Goal: Browse casually

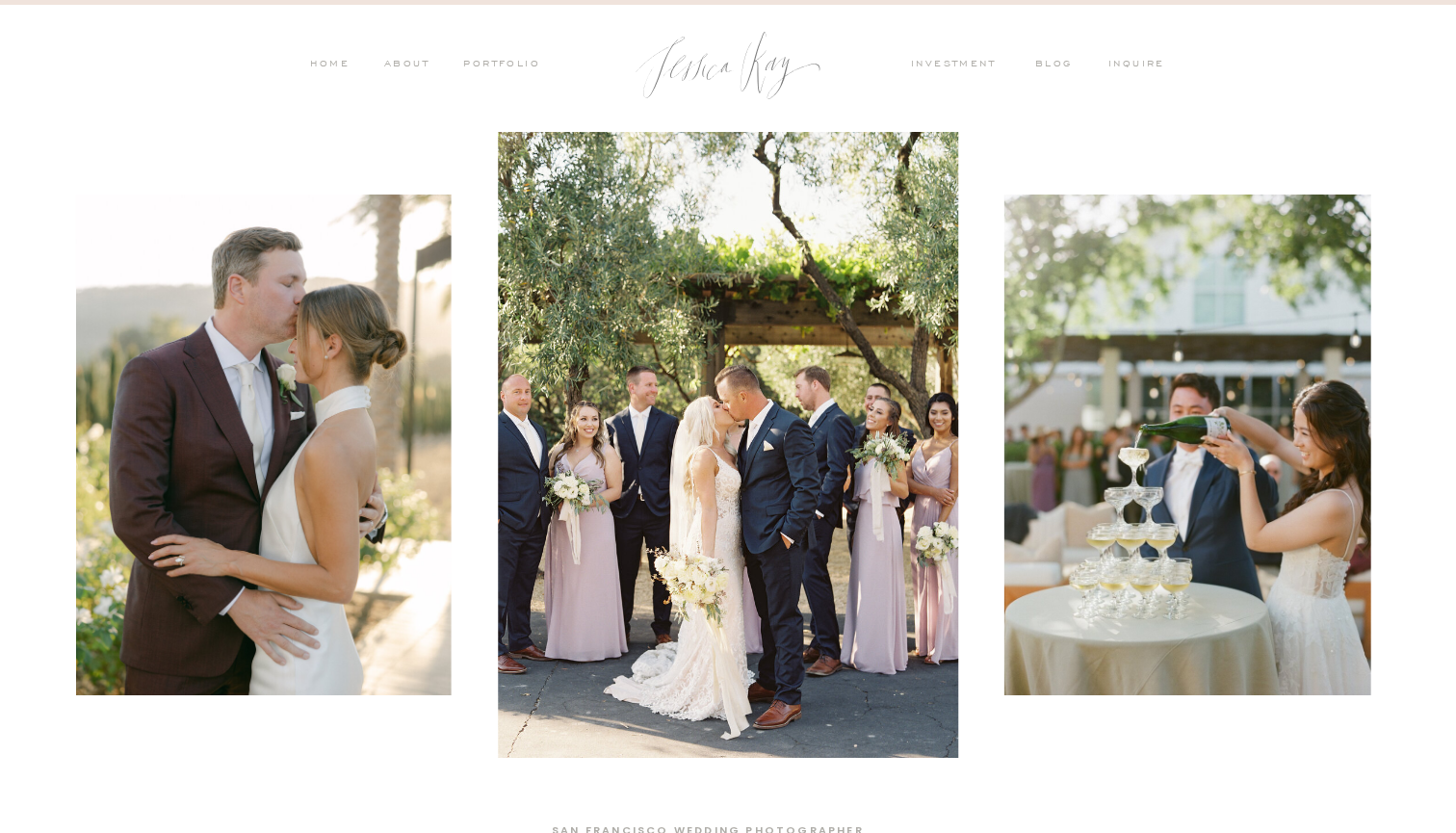
click at [520, 60] on nav "PORTFOLIO" at bounding box center [499, 66] width 80 height 18
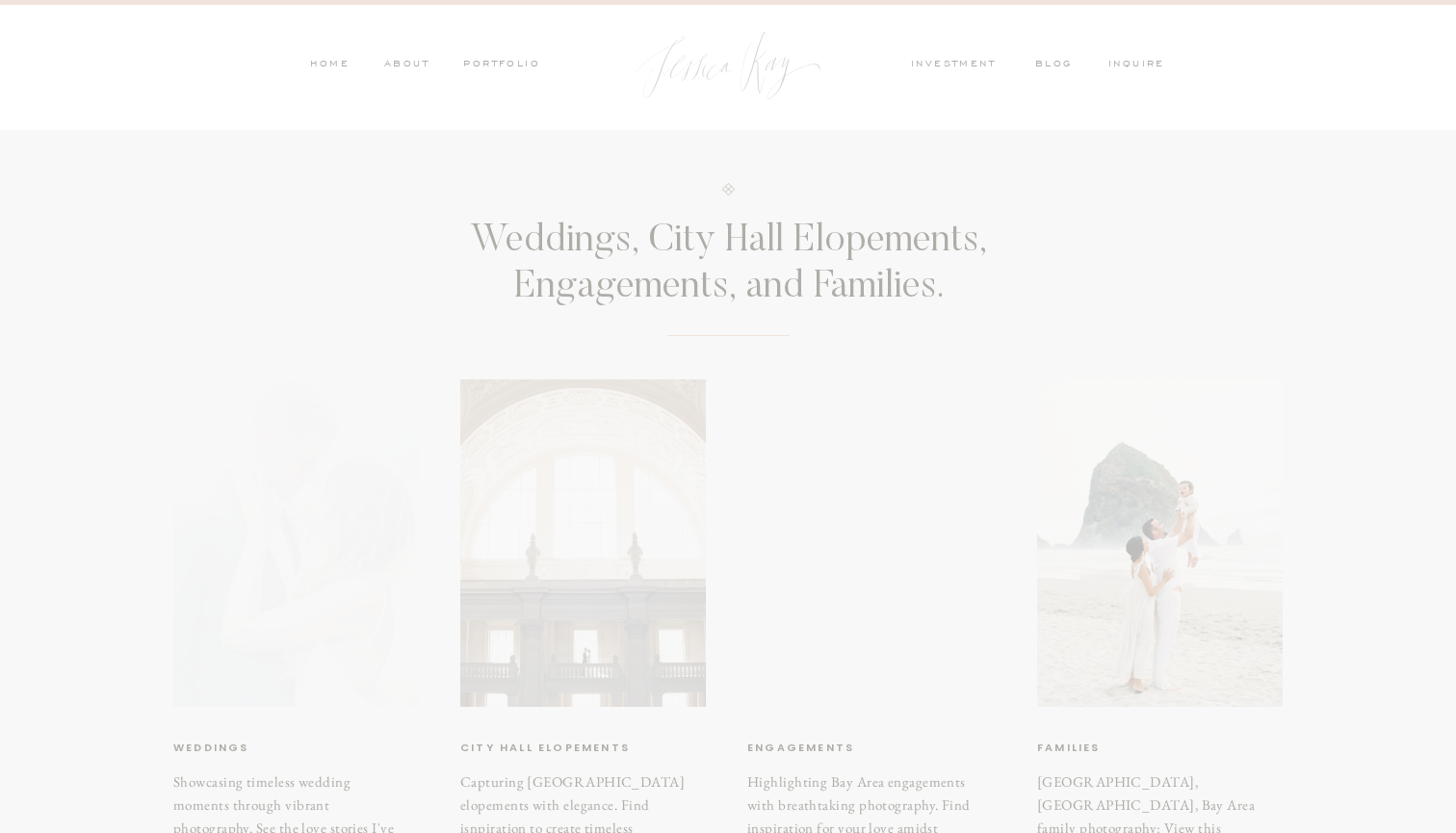
click at [488, 64] on nav "PORTFOLIO" at bounding box center [499, 66] width 80 height 18
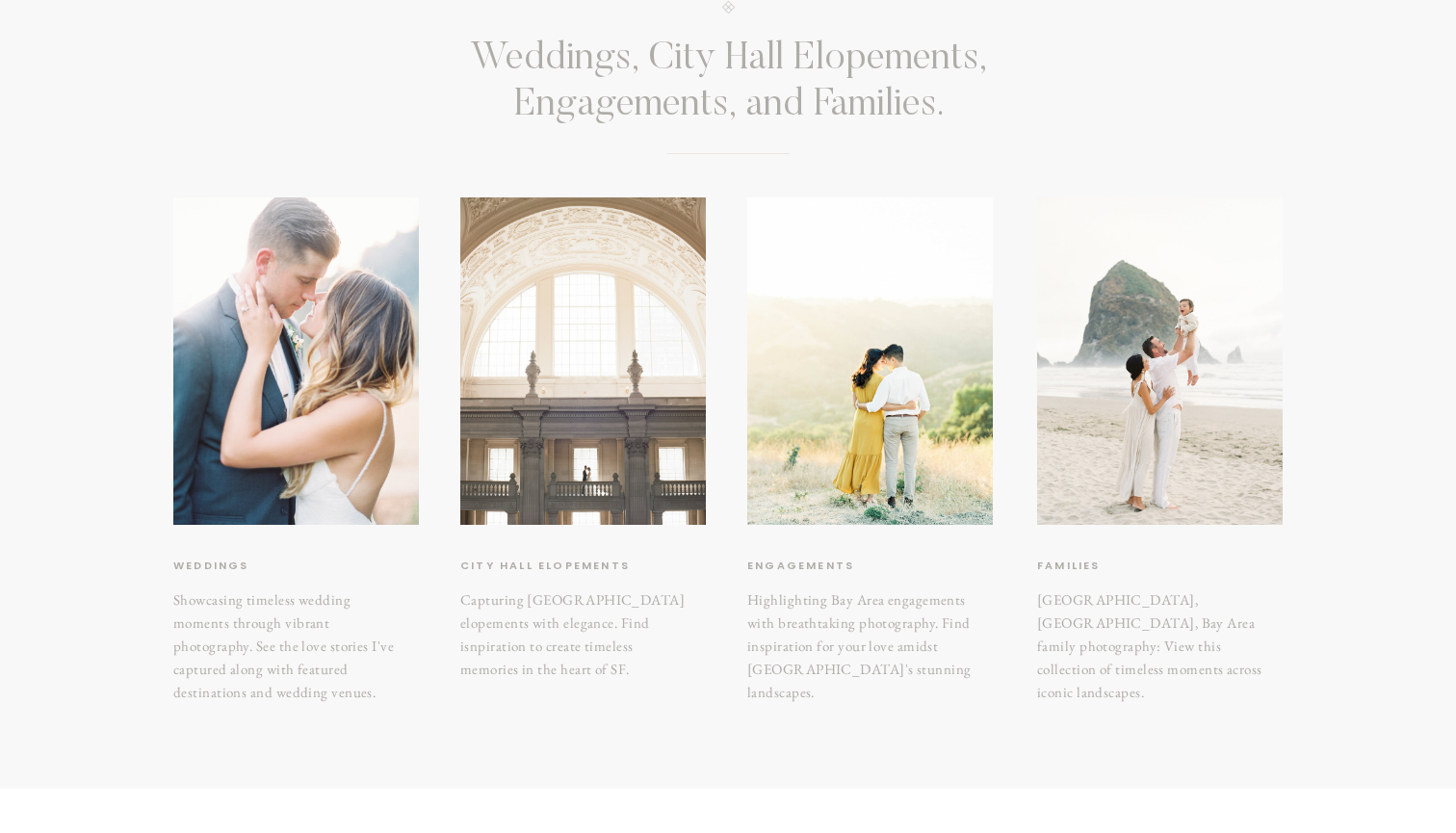
scroll to position [189, 0]
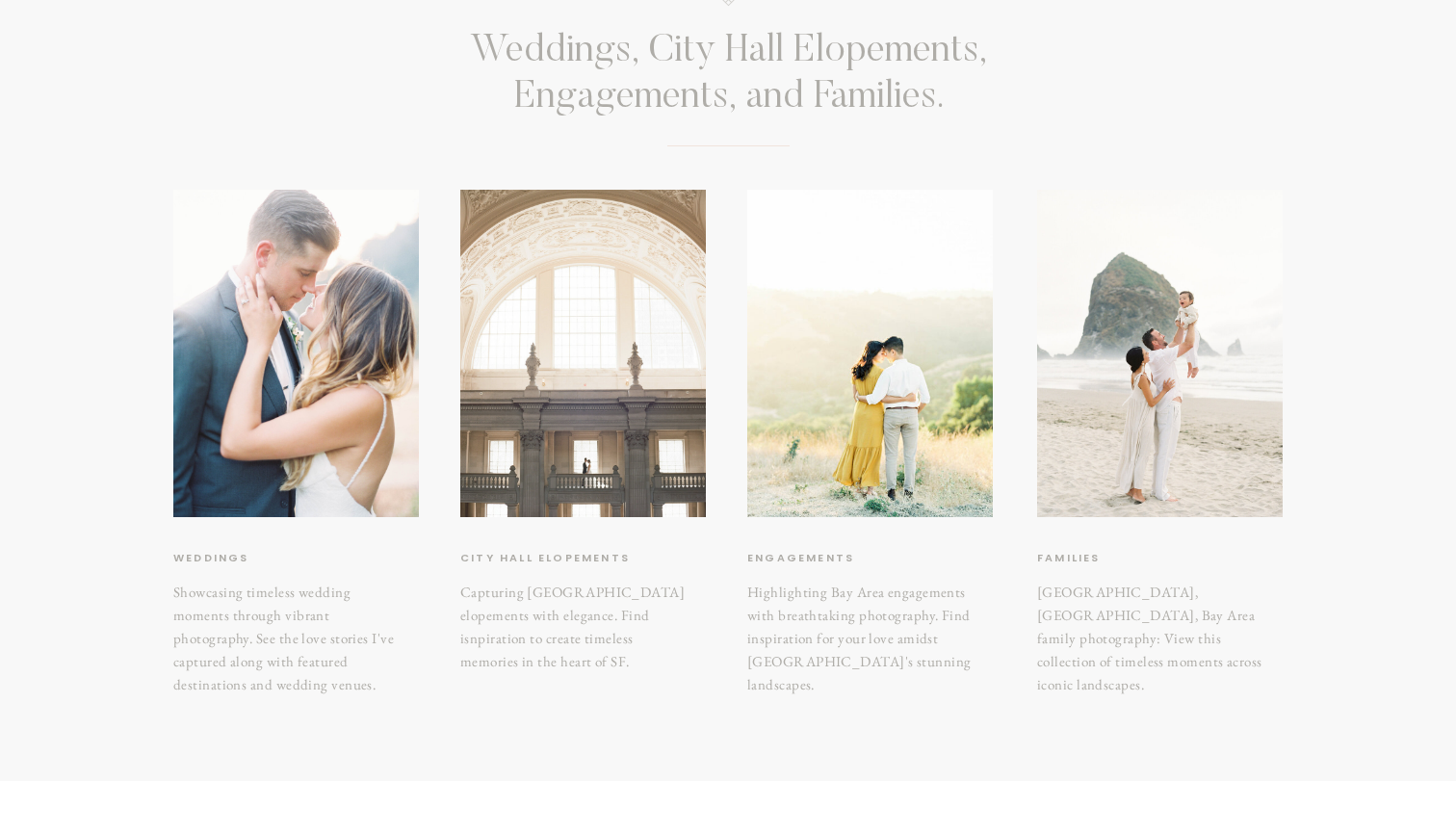
click at [560, 340] on div at bounding box center [582, 353] width 246 height 328
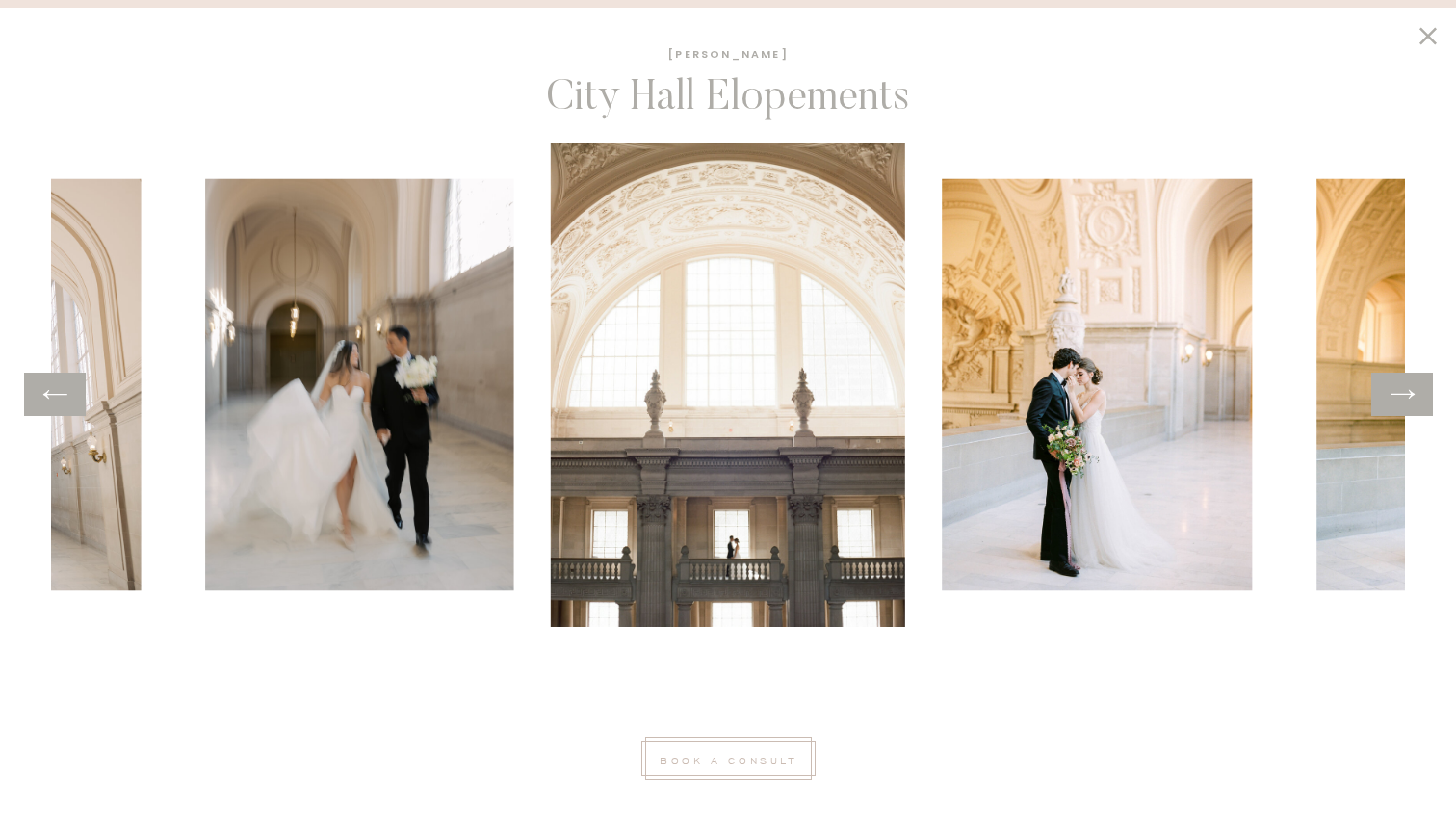
click at [1394, 408] on icon at bounding box center [1402, 394] width 28 height 30
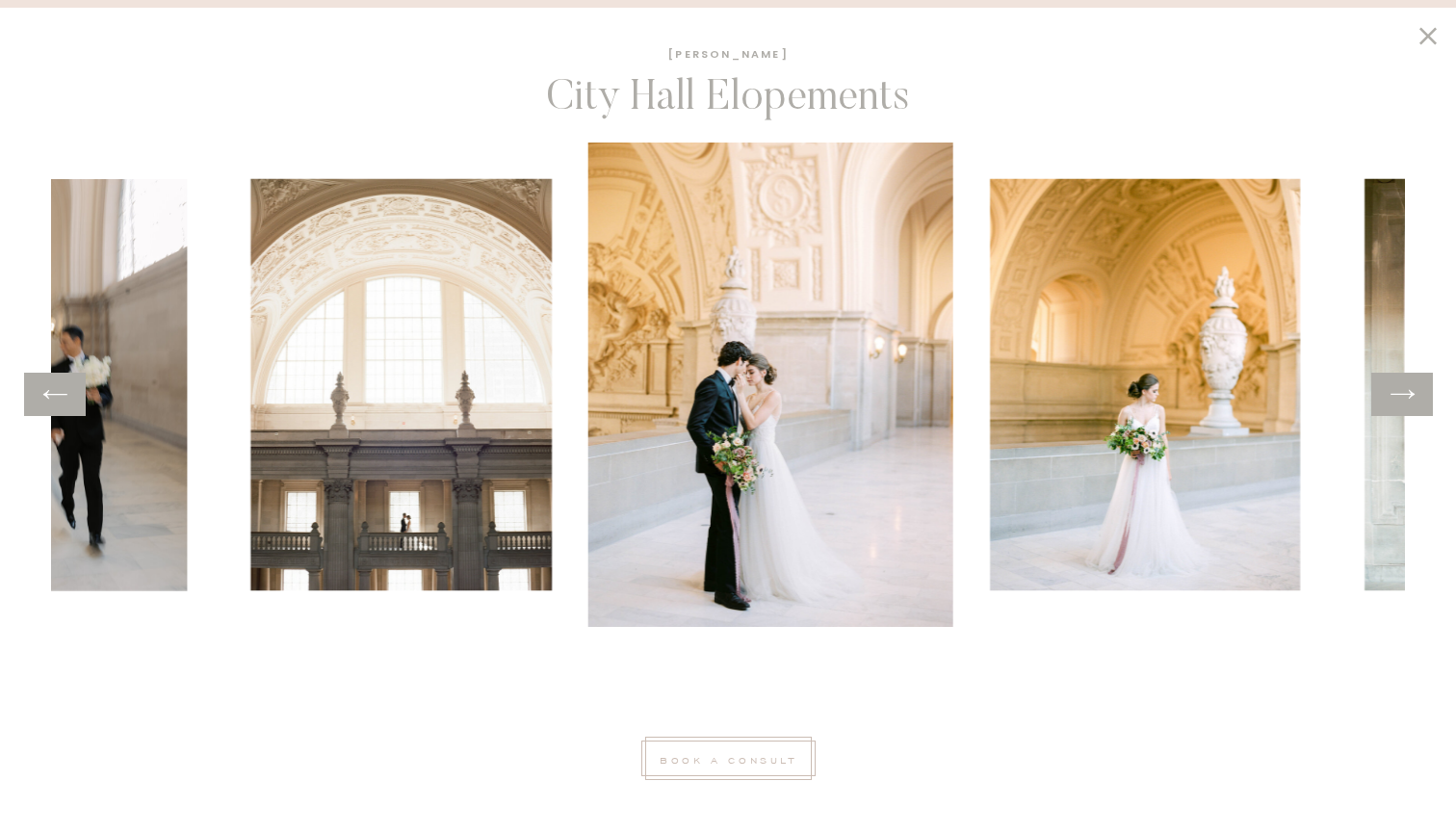
click at [1394, 408] on icon at bounding box center [1402, 394] width 28 height 30
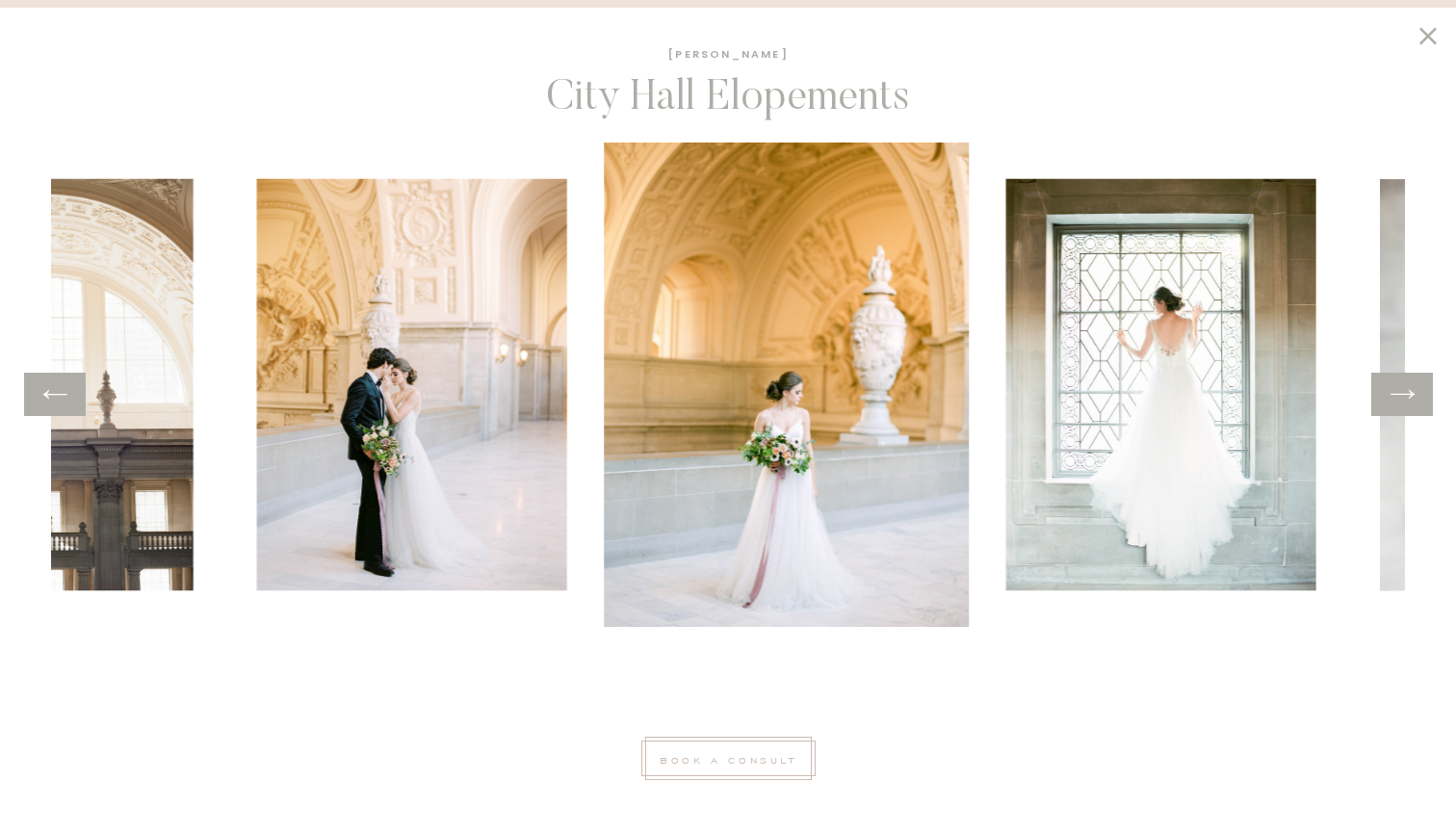
click at [1394, 408] on icon at bounding box center [1402, 394] width 28 height 30
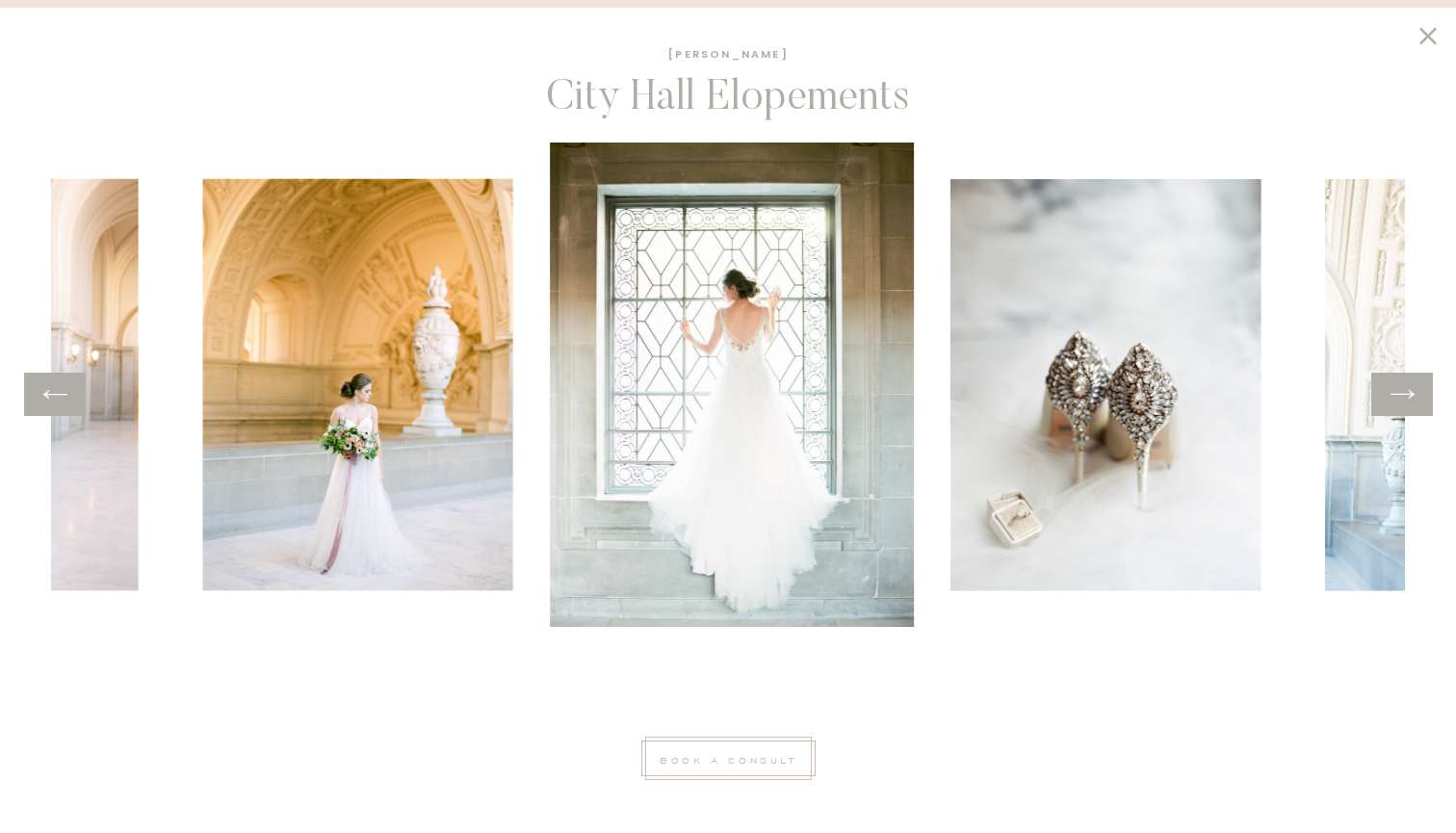
click at [1394, 408] on icon at bounding box center [1402, 394] width 28 height 30
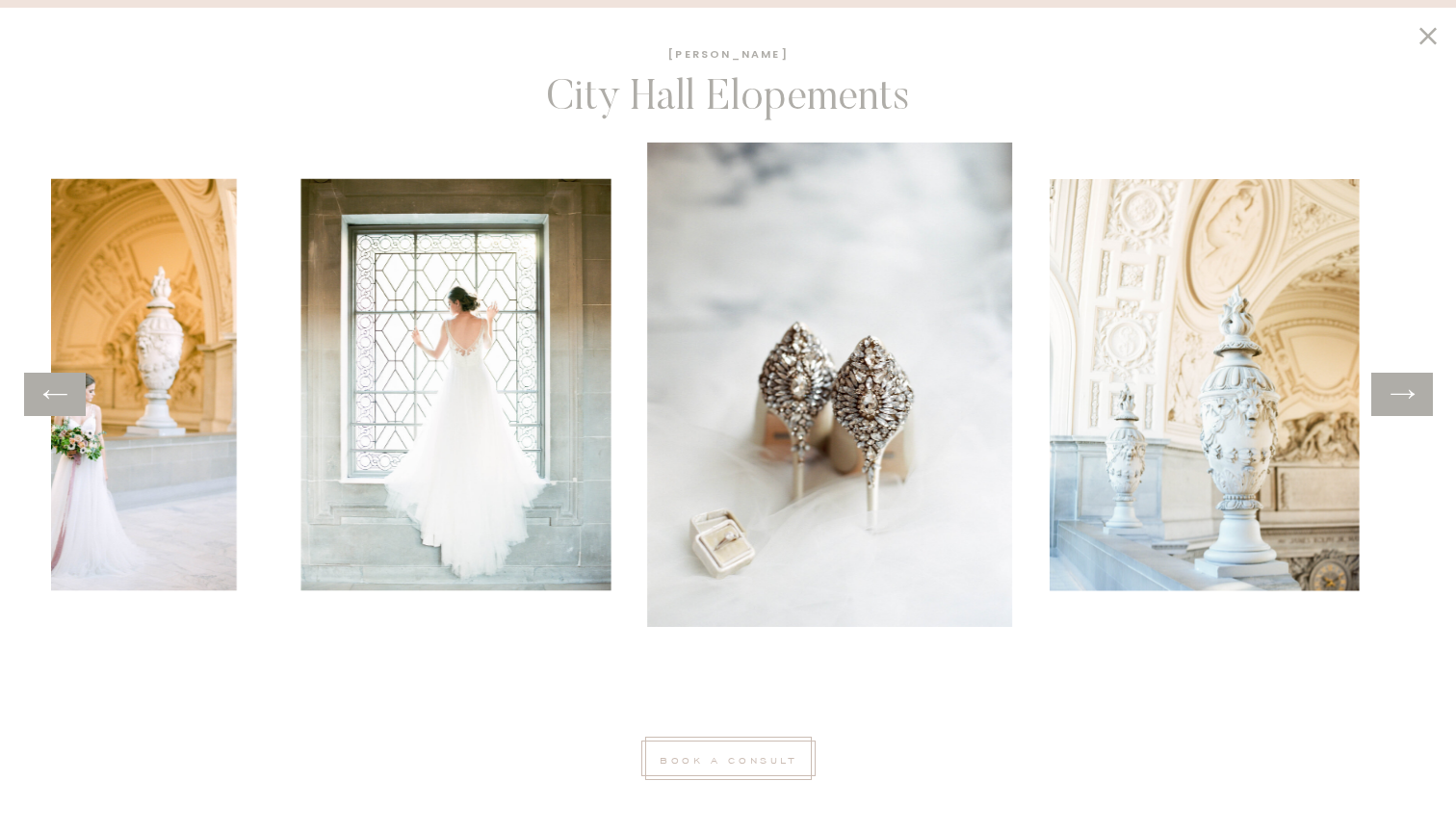
click at [1394, 408] on icon at bounding box center [1402, 394] width 28 height 30
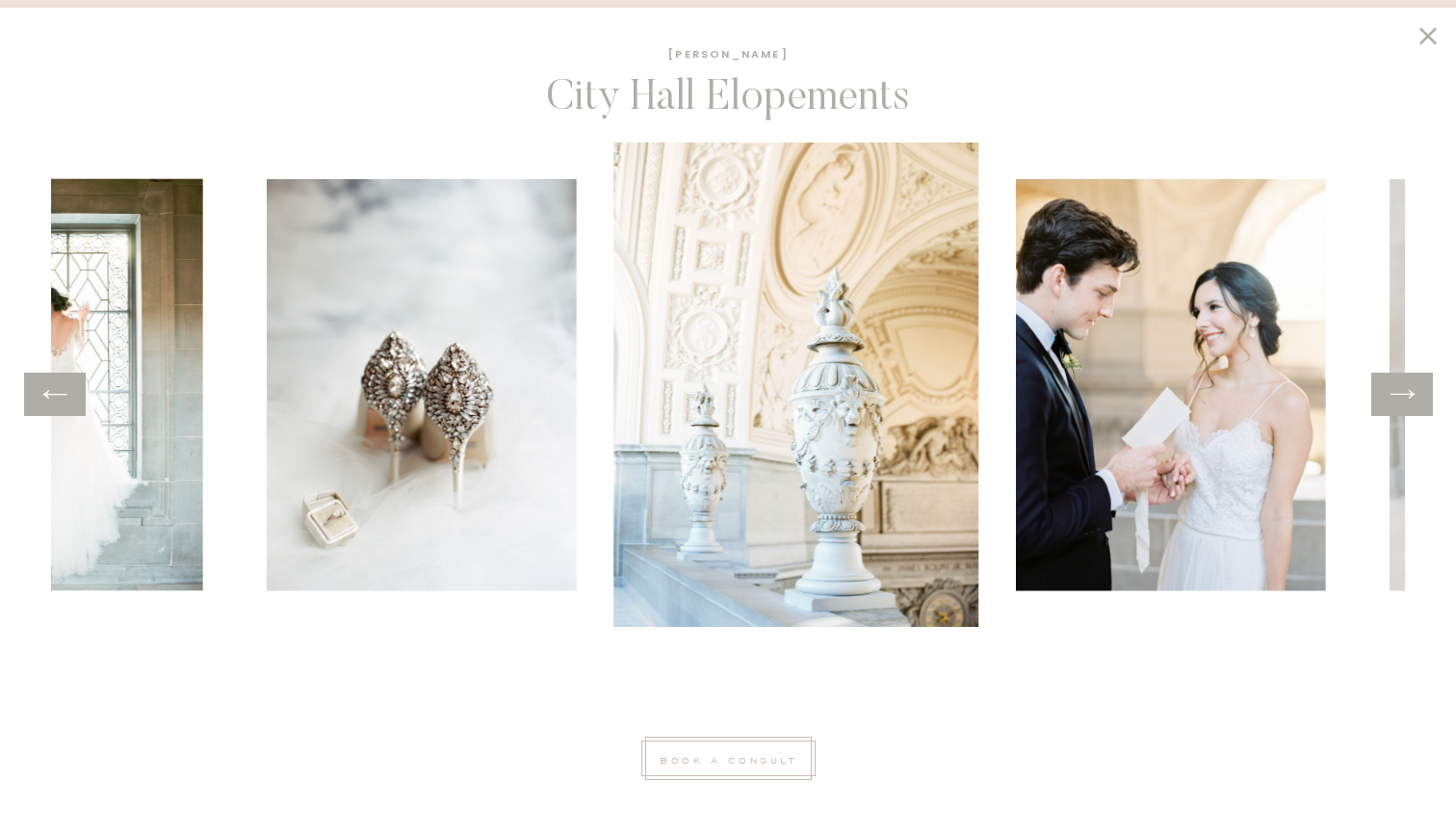
click at [1394, 408] on icon at bounding box center [1402, 394] width 28 height 30
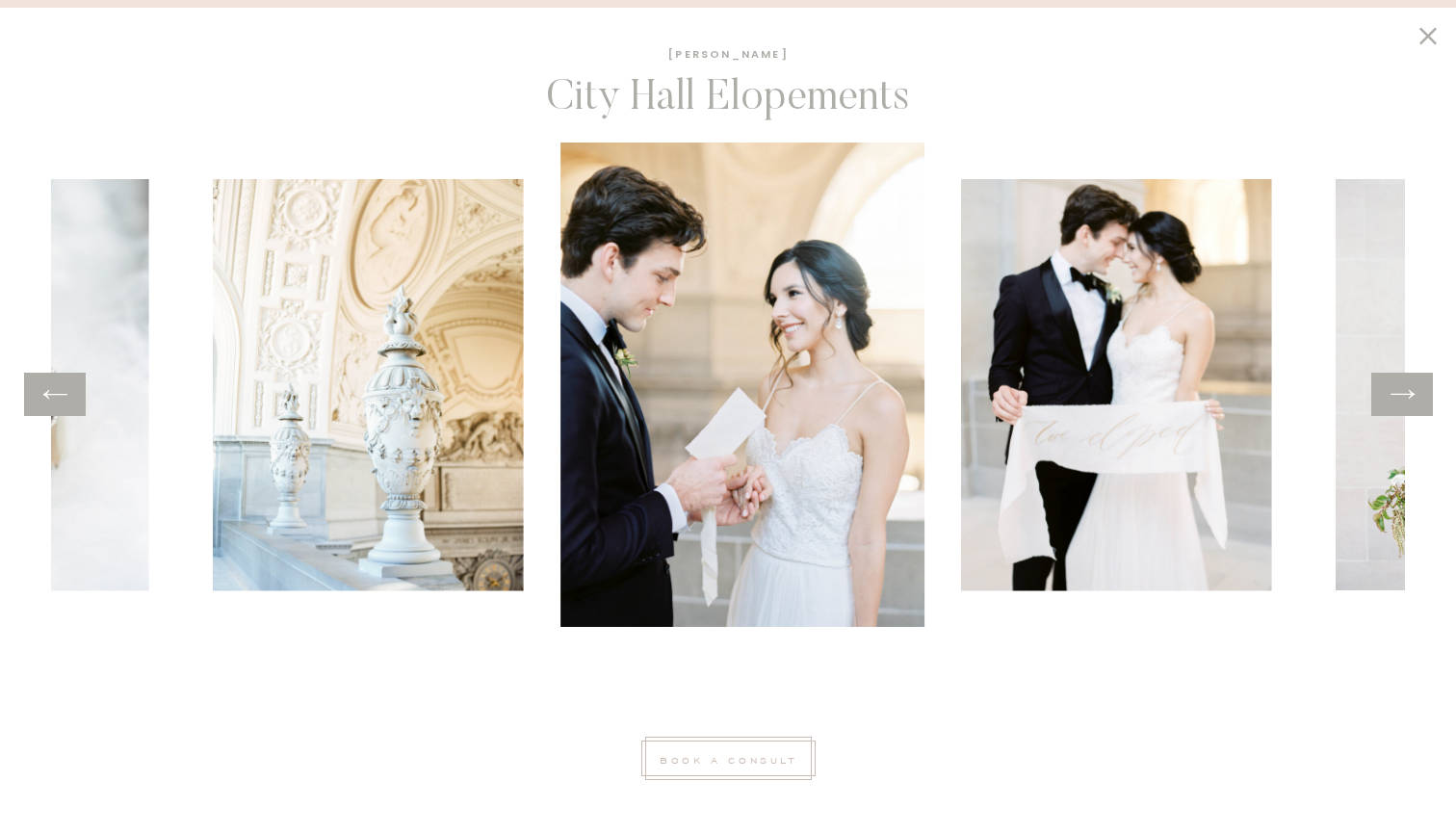
click at [1394, 408] on icon at bounding box center [1402, 394] width 28 height 30
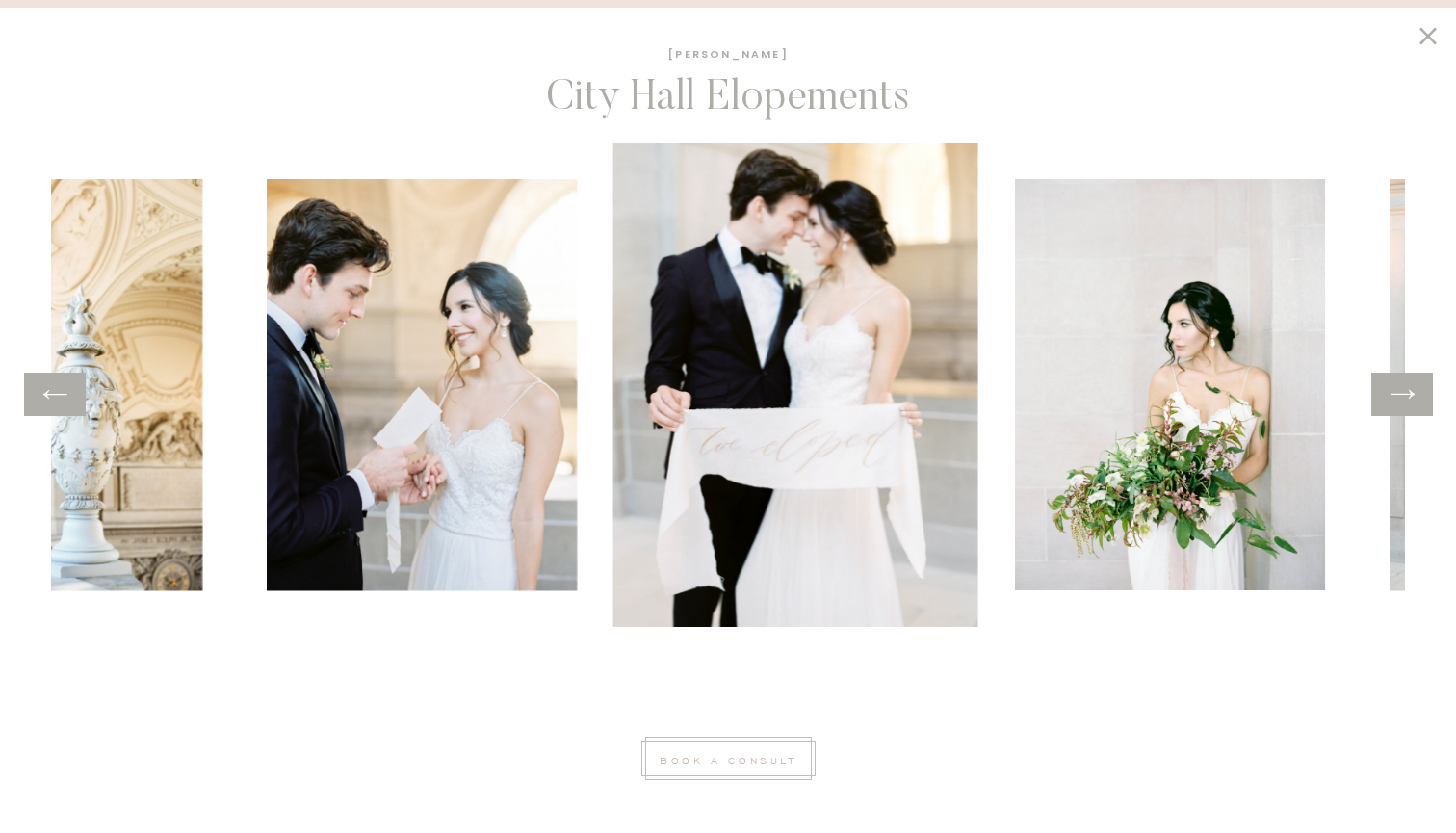
click at [1394, 408] on icon at bounding box center [1402, 394] width 28 height 30
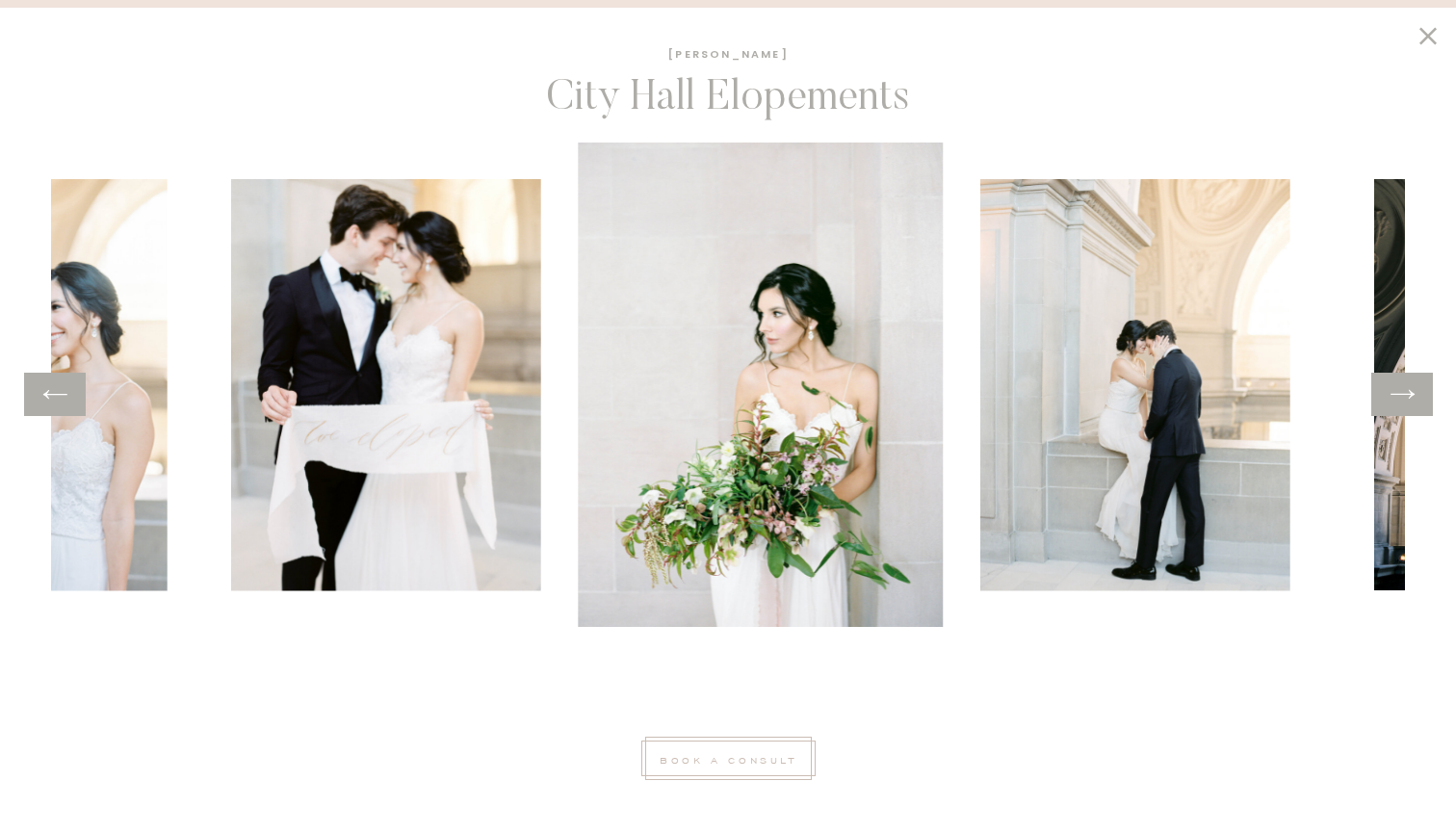
click at [1394, 408] on icon at bounding box center [1402, 394] width 28 height 30
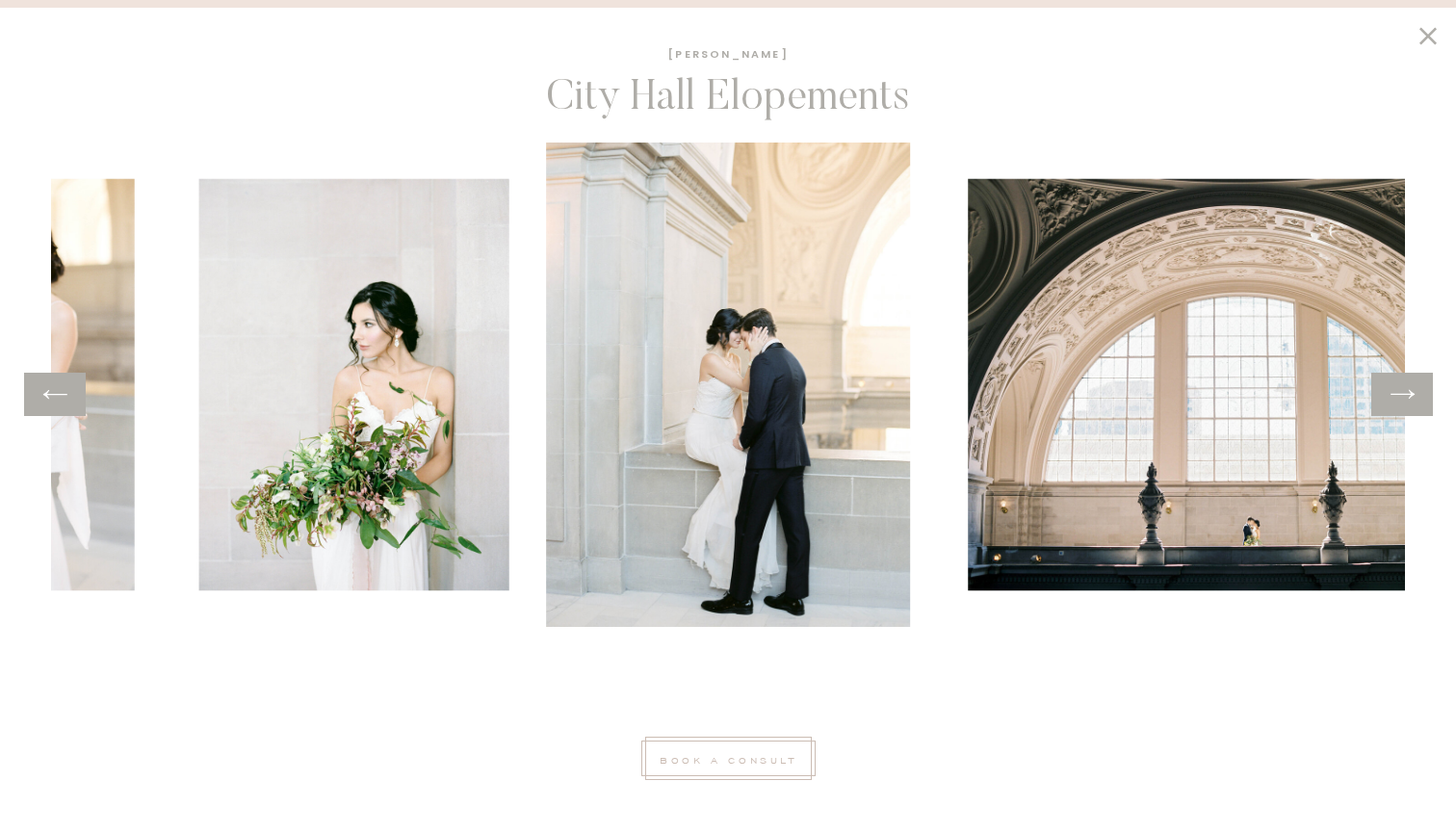
click at [1395, 392] on icon at bounding box center [1402, 394] width 28 height 30
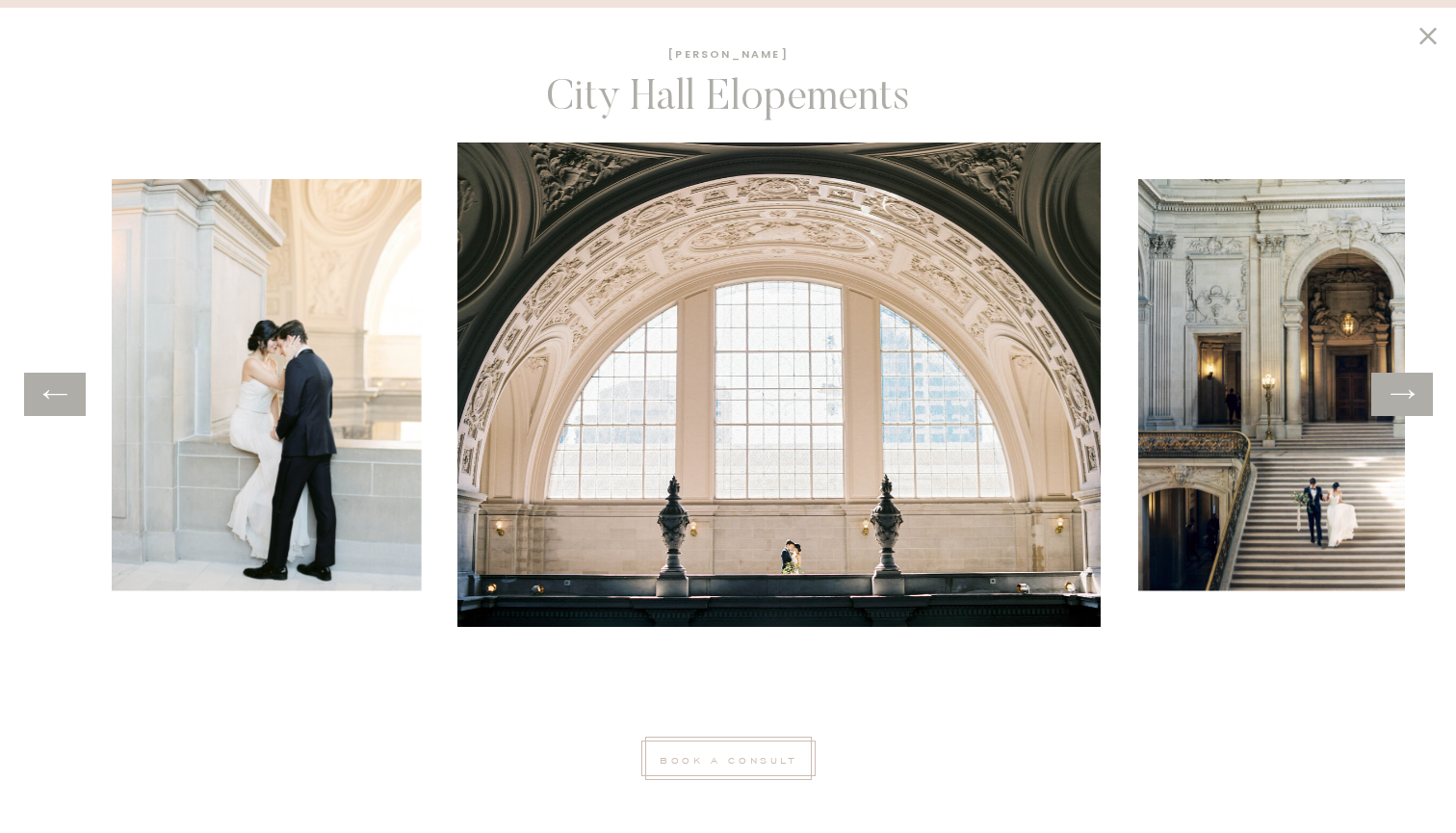
click at [1395, 392] on icon at bounding box center [1402, 394] width 28 height 30
